Goal: Transaction & Acquisition: Purchase product/service

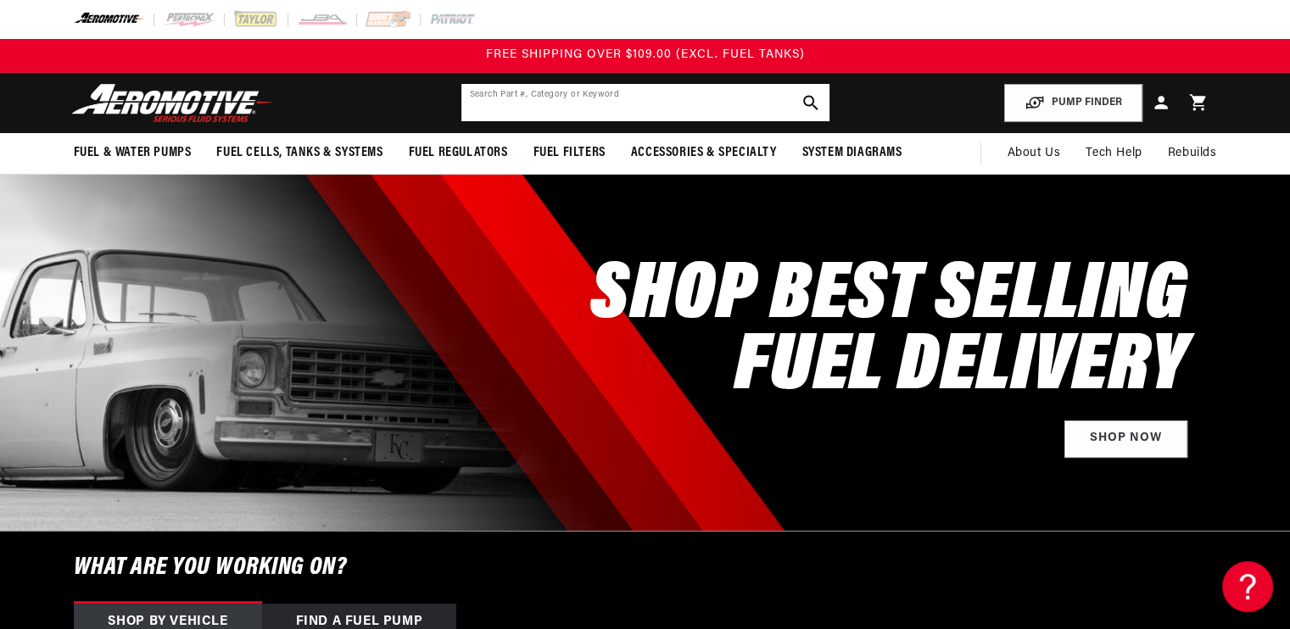
click at [519, 92] on input "text" at bounding box center [645, 102] width 368 height 37
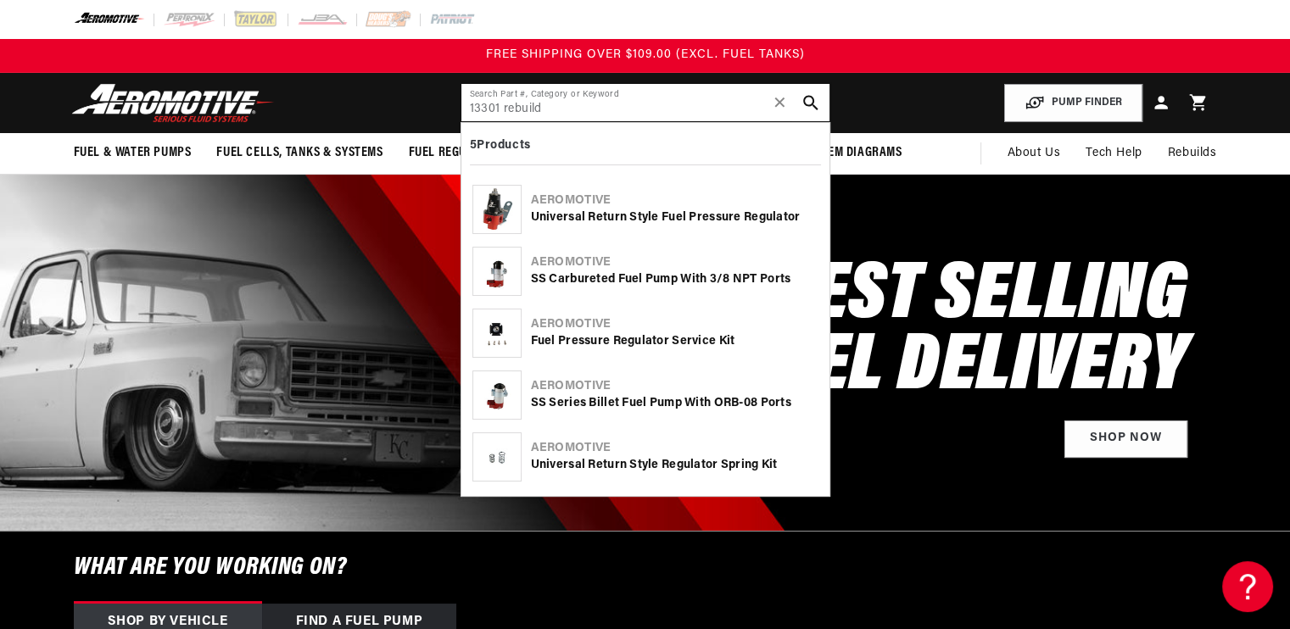
type input "13301 rebuild"
click at [583, 324] on div "Aeromotive" at bounding box center [675, 324] width 288 height 17
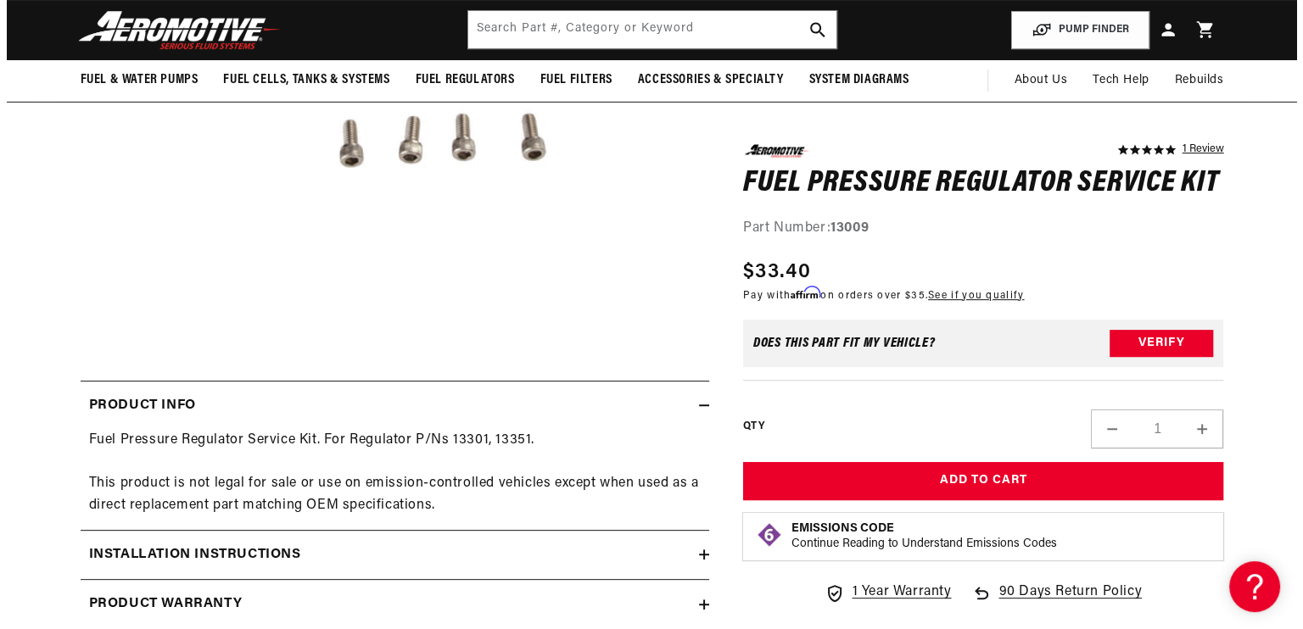
scroll to position [260, 0]
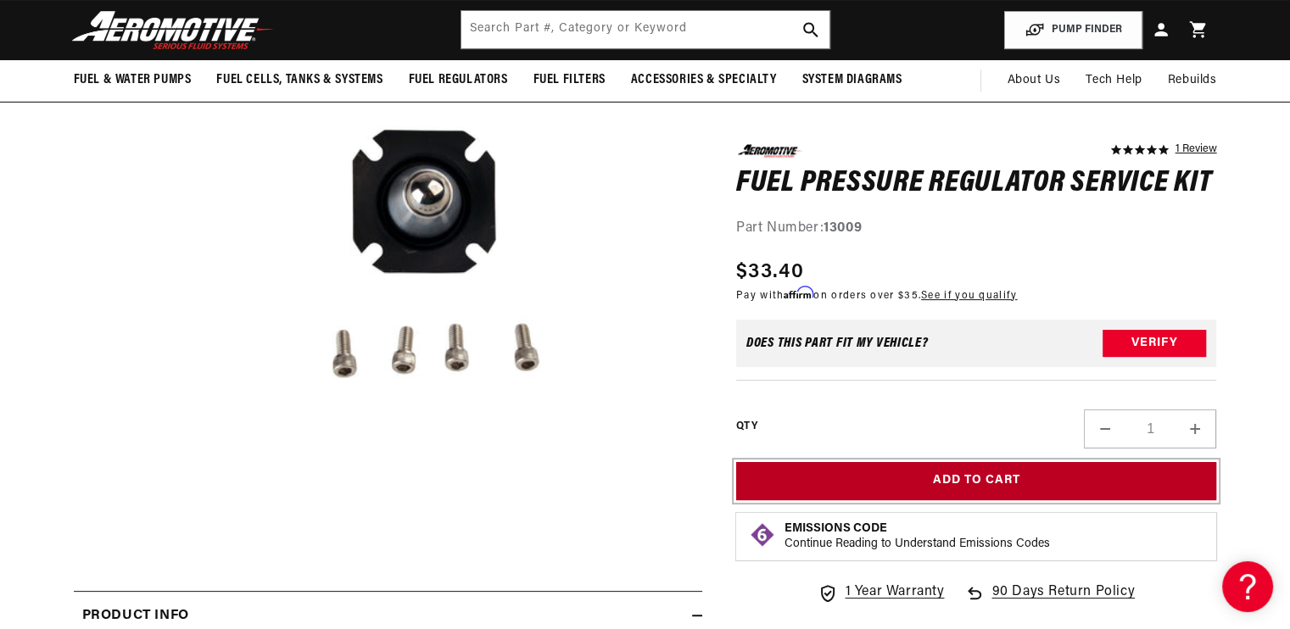
click at [984, 486] on button "Add to Cart" at bounding box center [976, 481] width 481 height 38
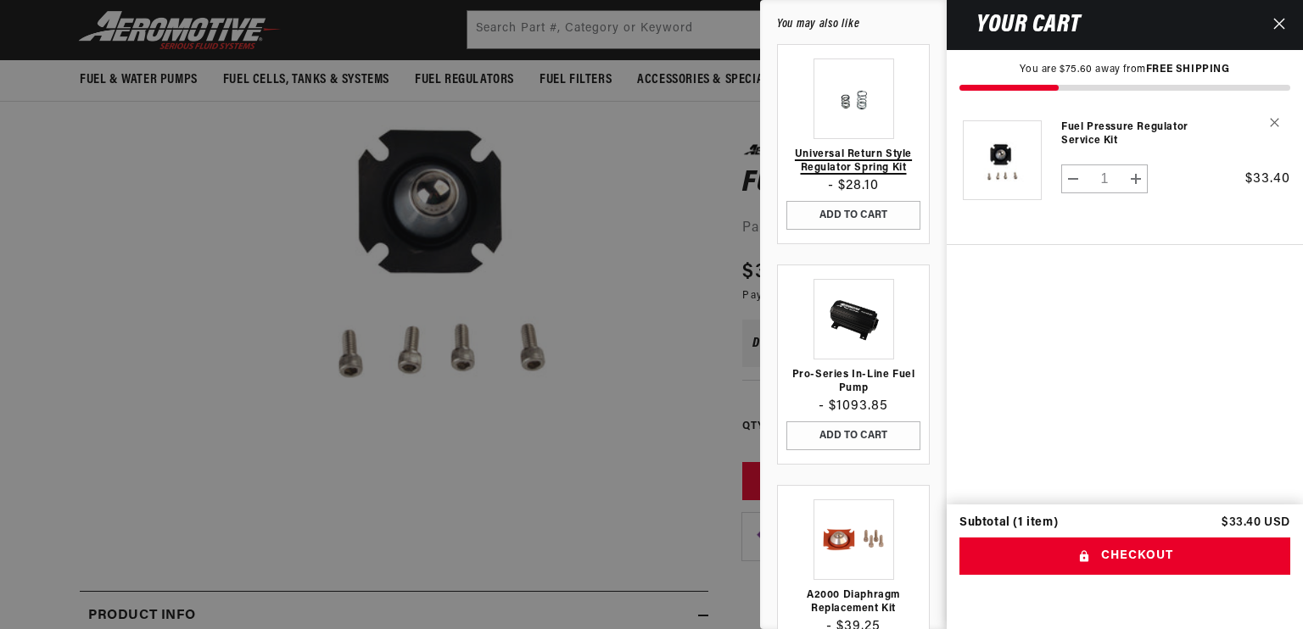
click at [846, 155] on link "Universal Return Style Regulator Spring Kit" at bounding box center [853, 161] width 134 height 27
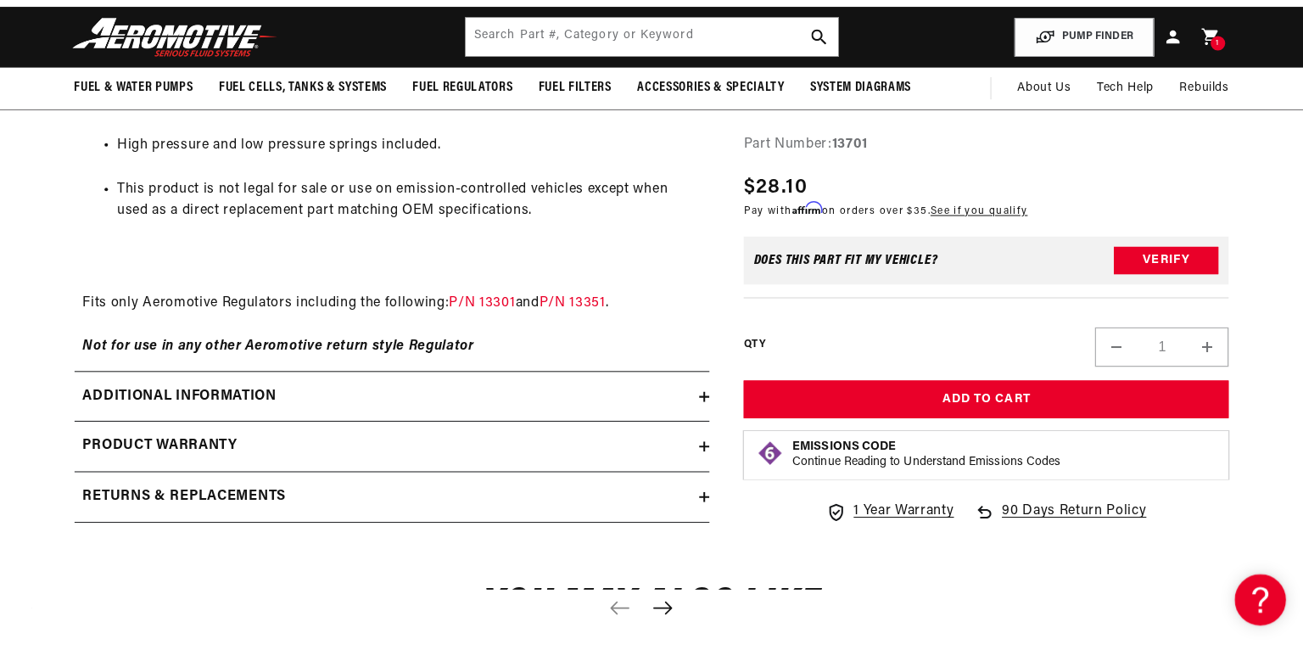
scroll to position [942, 0]
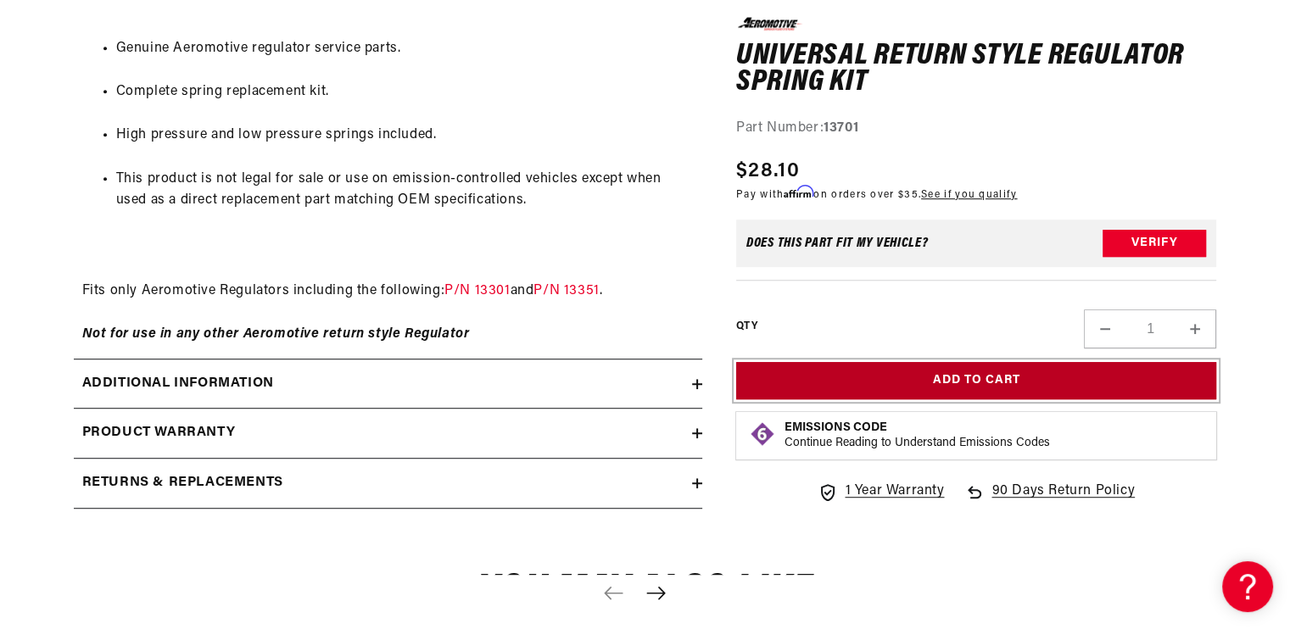
click at [902, 369] on button "Add to Cart" at bounding box center [976, 381] width 481 height 38
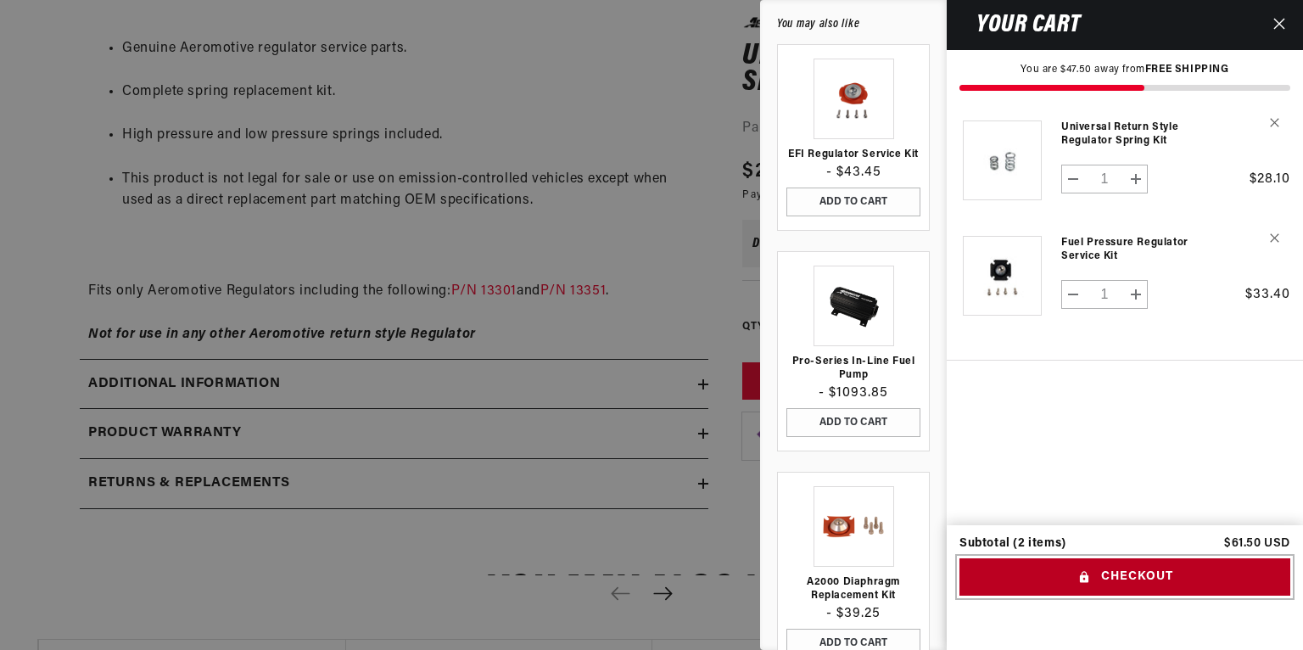
click at [1111, 571] on button "Checkout" at bounding box center [1124, 577] width 331 height 38
click at [1121, 579] on button "Checkout" at bounding box center [1124, 577] width 331 height 38
